Goal: Information Seeking & Learning: Understand process/instructions

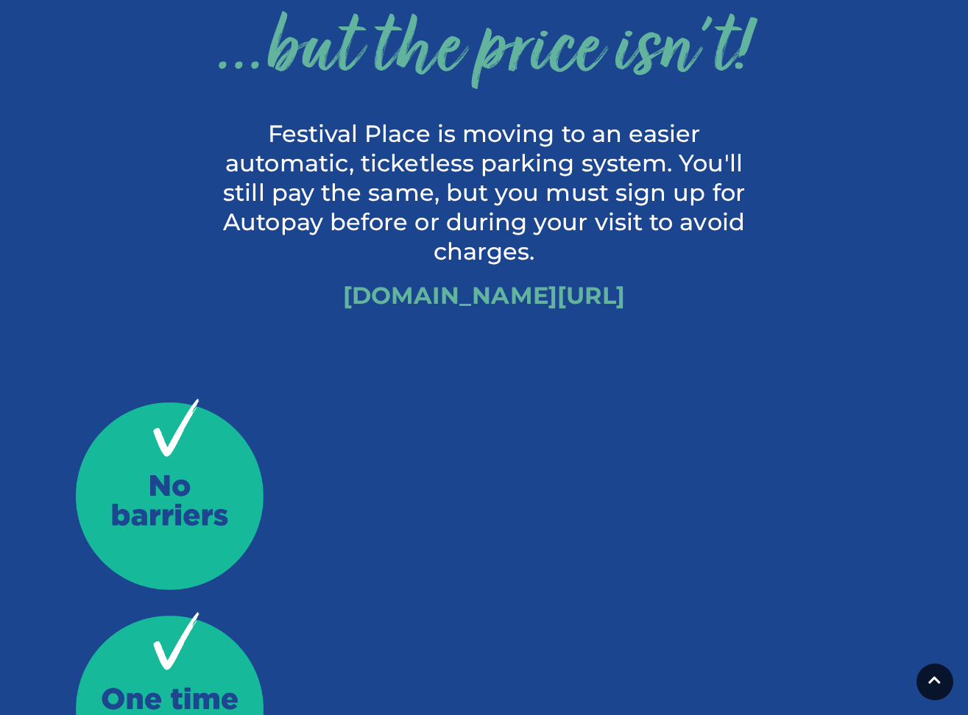
scroll to position [590, 0]
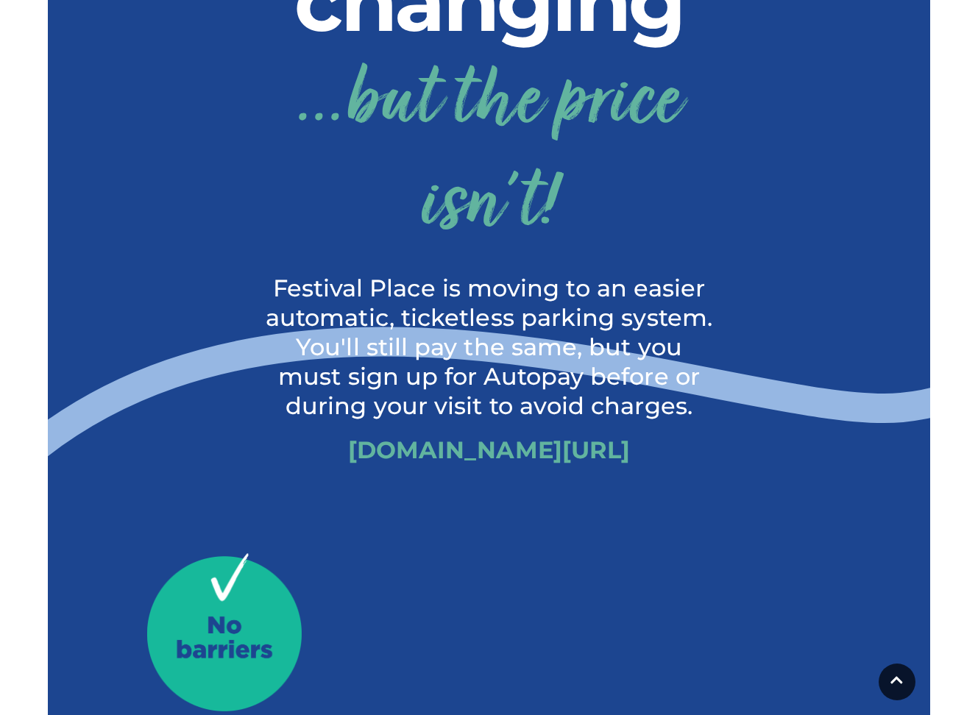
scroll to position [437, 0]
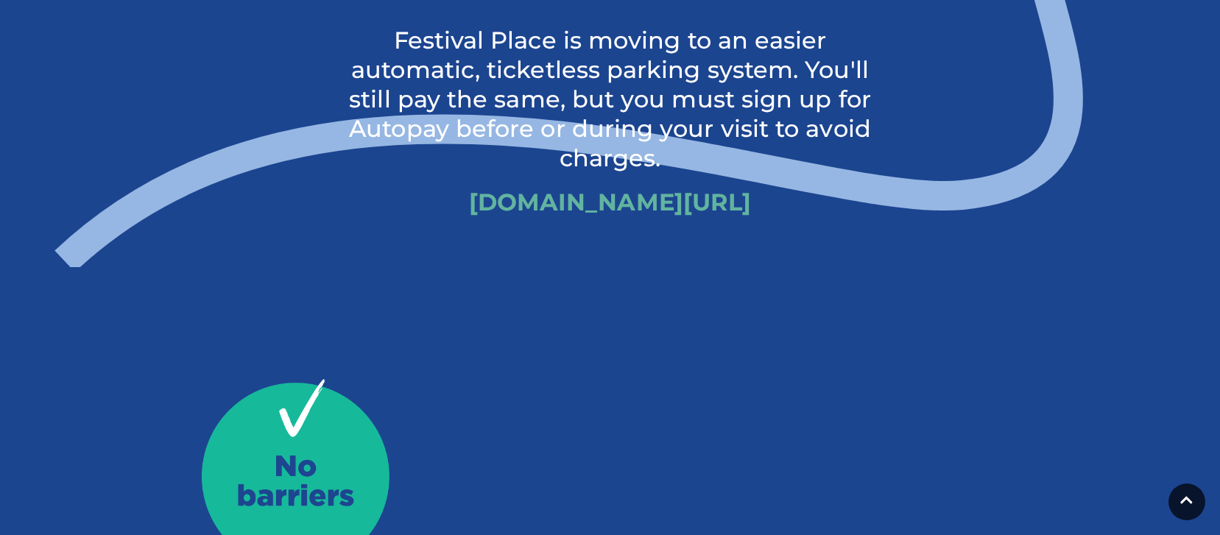
scroll to position [537, 0]
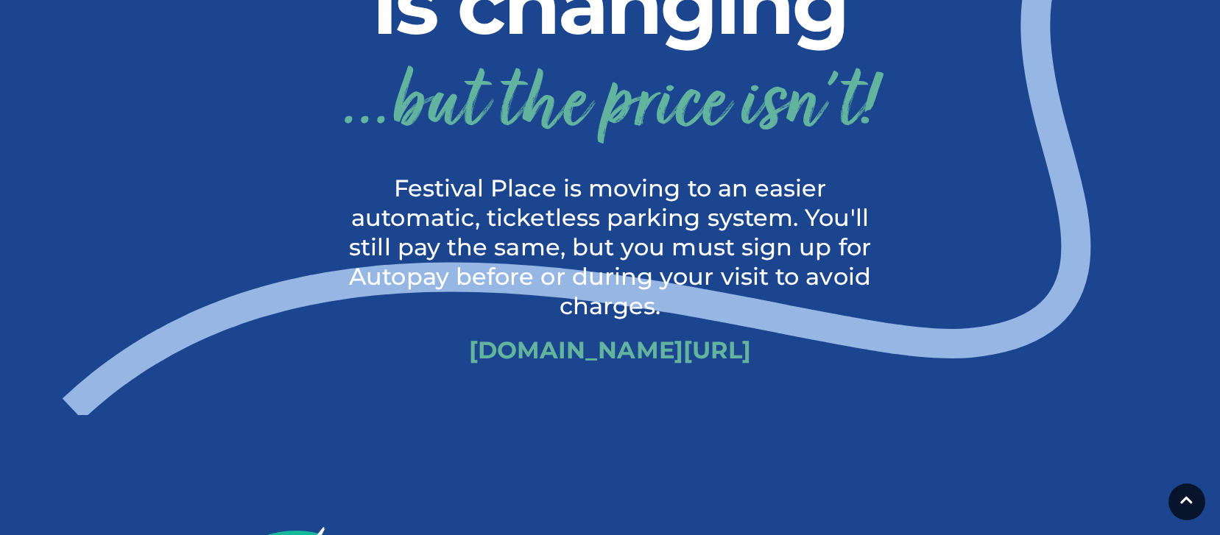
click at [232, 415] on icon at bounding box center [610, 132] width 1220 height 565
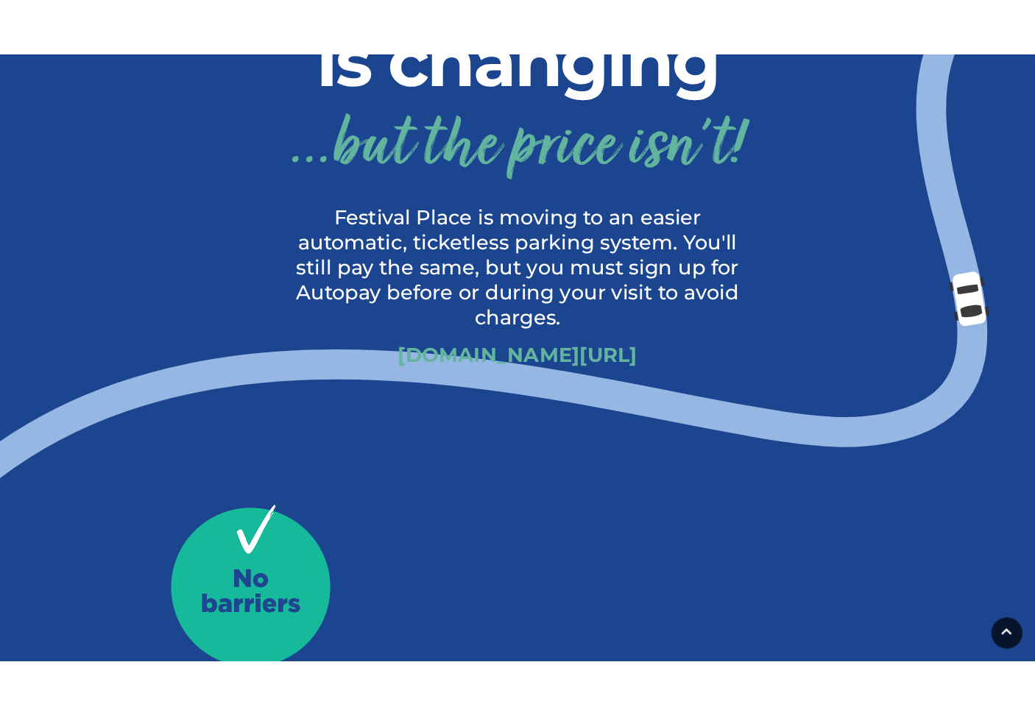
scroll to position [570, 0]
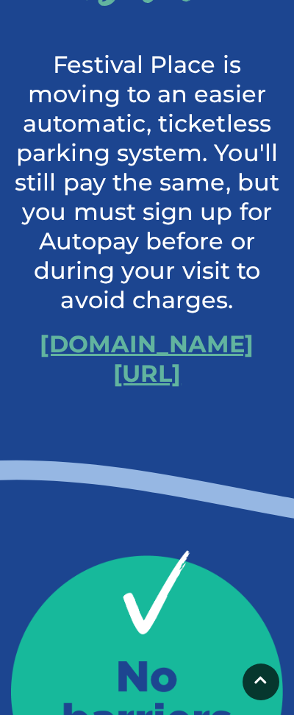
scroll to position [1214, 0]
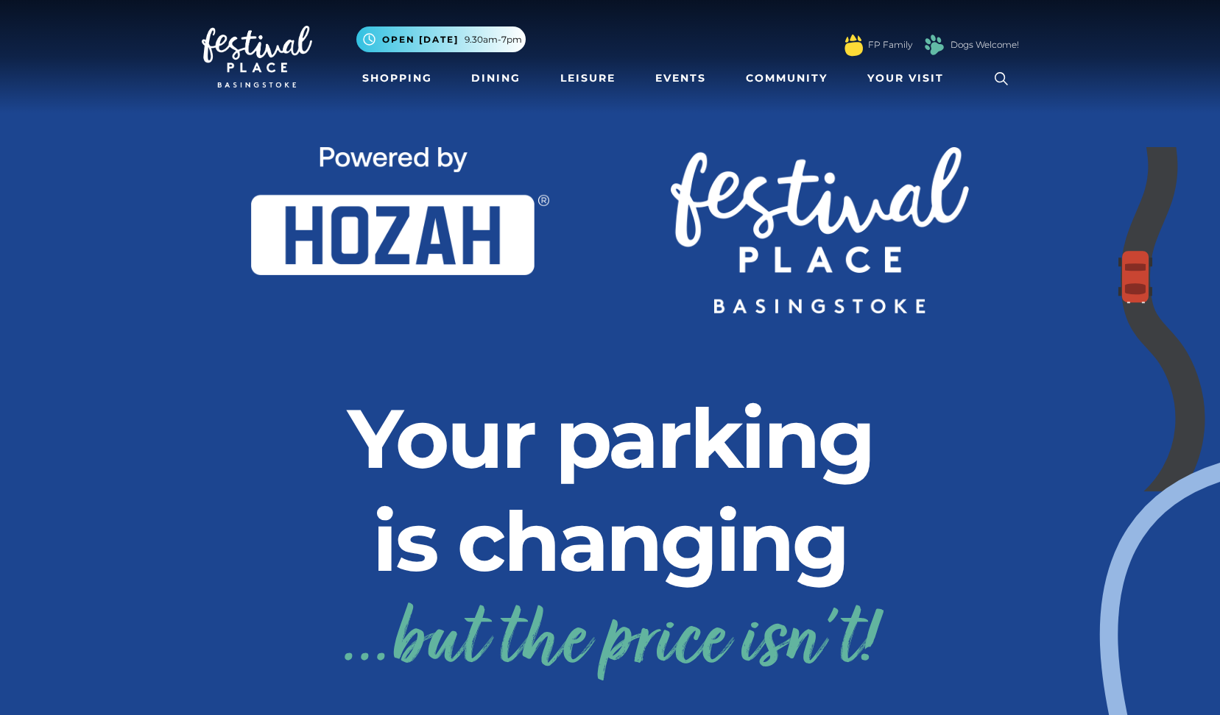
drag, startPoint x: 557, startPoint y: 227, endPoint x: 581, endPoint y: 148, distance: 83.1
click at [294, 148] on div at bounding box center [401, 230] width 420 height 166
